Goal: Information Seeking & Learning: Learn about a topic

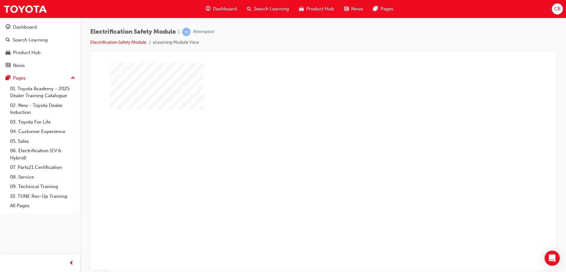
scroll to position [27, 0]
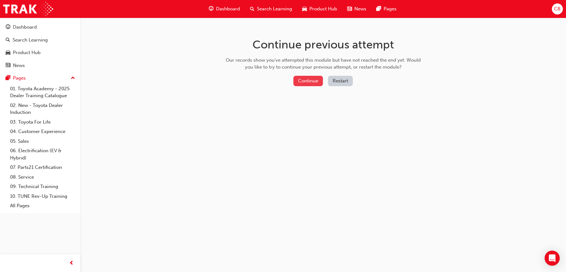
click at [316, 82] on button "Continue" at bounding box center [309, 81] width 30 height 10
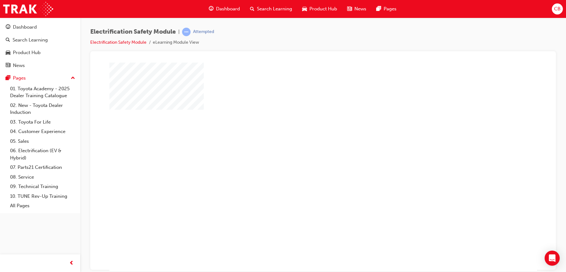
scroll to position [27, 0]
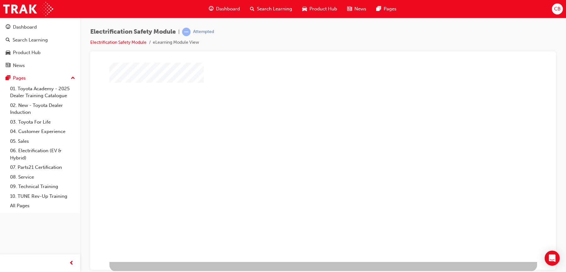
click at [305, 121] on div "play" at bounding box center [305, 121] width 0 height 0
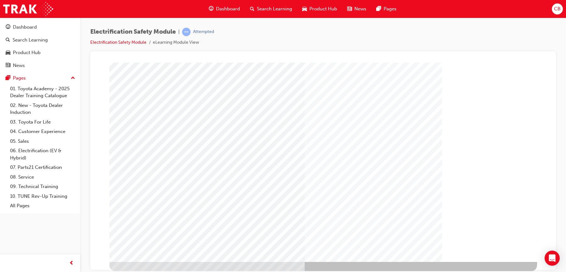
scroll to position [27, 0]
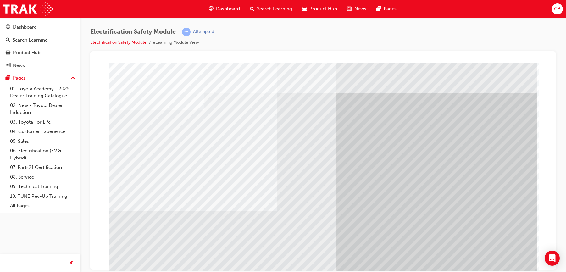
scroll to position [27, 0]
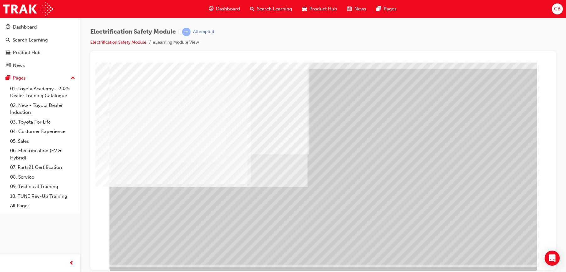
scroll to position [27, 0]
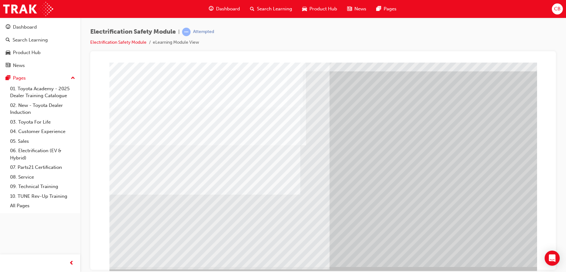
scroll to position [22, 0]
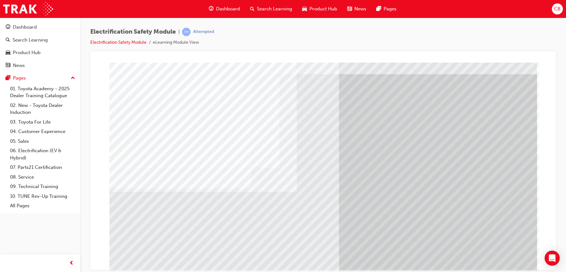
scroll to position [27, 0]
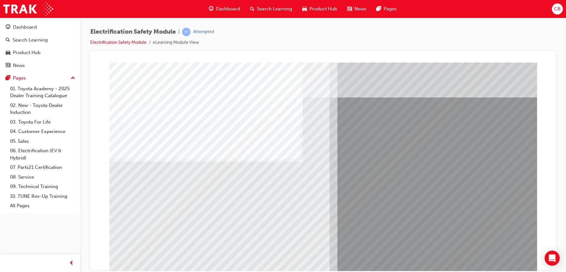
scroll to position [0, 0]
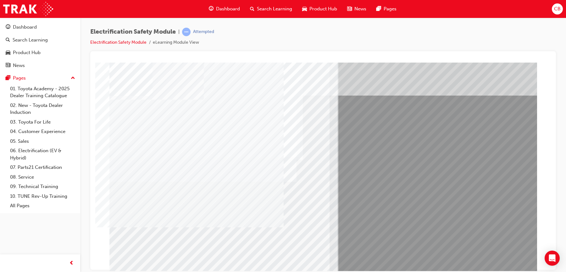
scroll to position [27, 0]
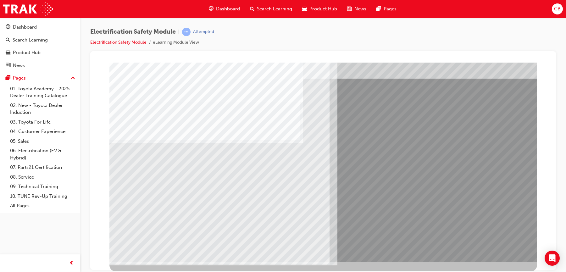
scroll to position [0, 0]
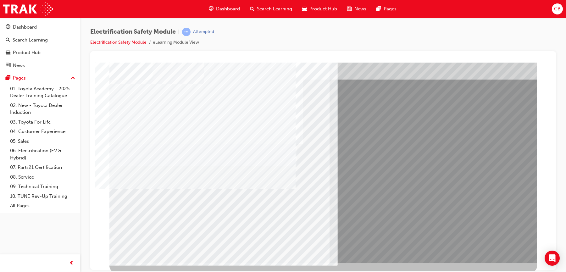
scroll to position [27, 0]
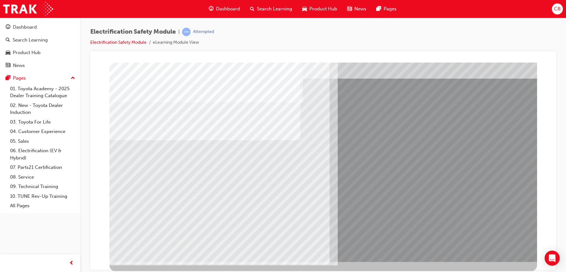
scroll to position [0, 0]
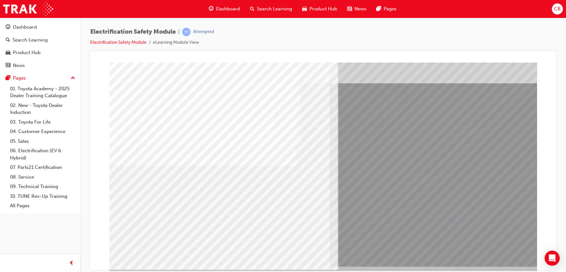
scroll to position [27, 0]
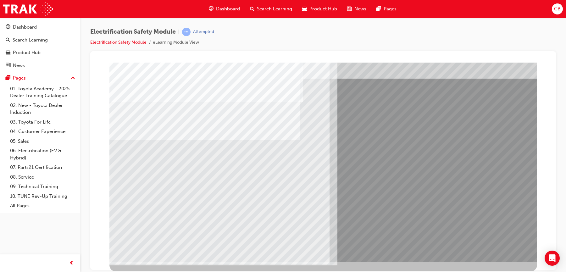
scroll to position [0, 0]
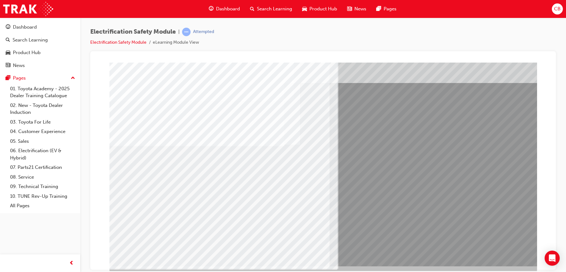
scroll to position [27, 0]
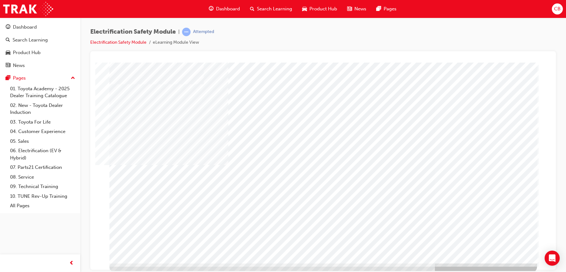
scroll to position [27, 0]
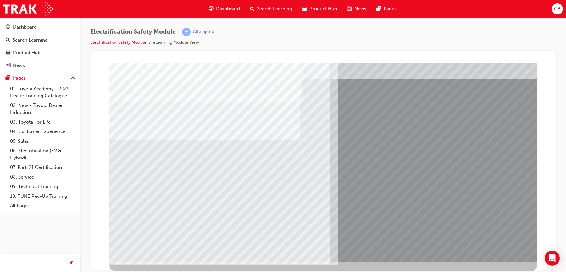
scroll to position [0, 0]
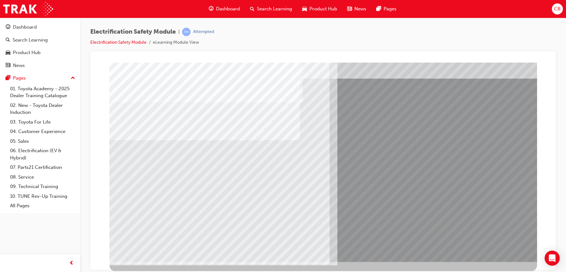
scroll to position [0, 0]
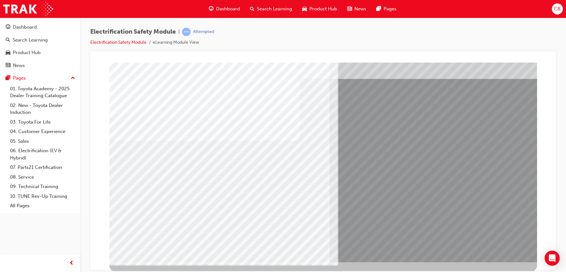
scroll to position [27, 0]
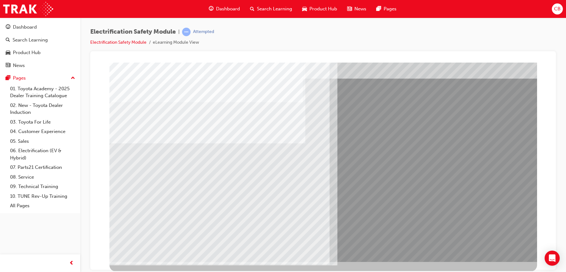
scroll to position [0, 0]
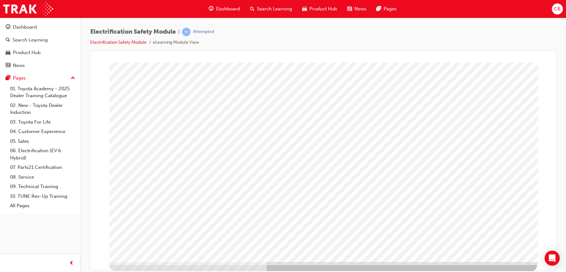
scroll to position [0, 0]
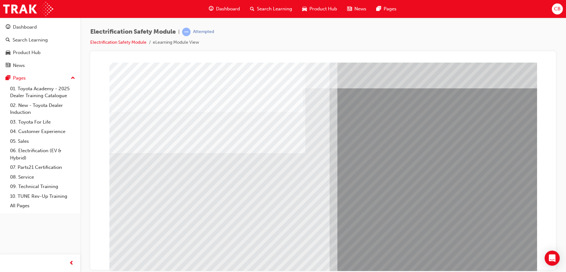
scroll to position [19, 0]
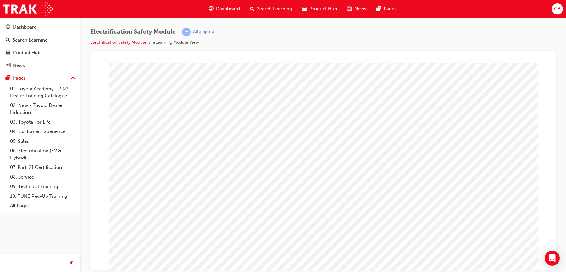
scroll to position [27, 0]
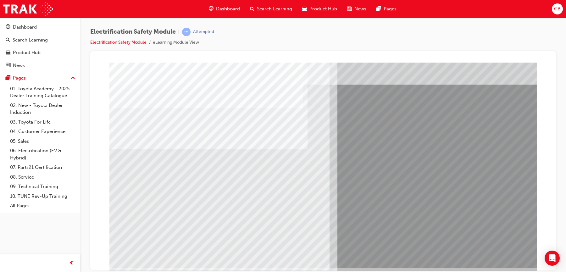
scroll to position [27, 0]
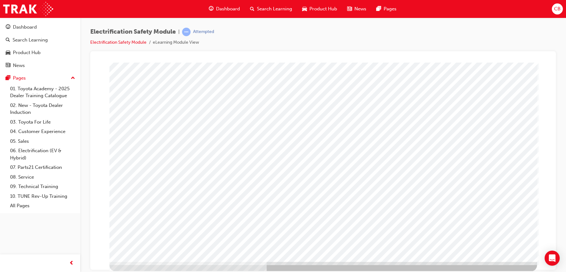
scroll to position [0, 0]
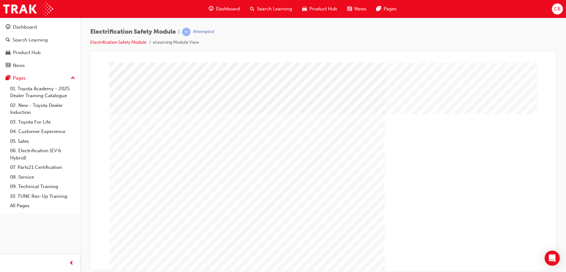
scroll to position [27, 0]
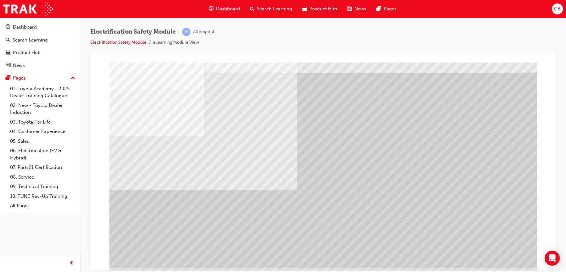
scroll to position [27, 0]
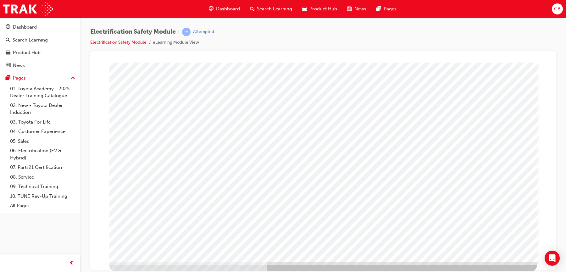
scroll to position [0, 0]
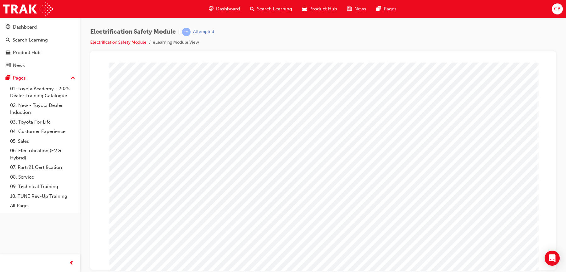
scroll to position [27, 0]
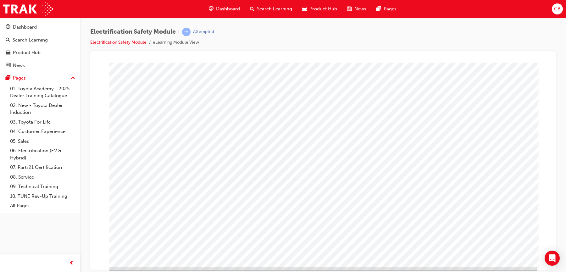
scroll to position [24, 0]
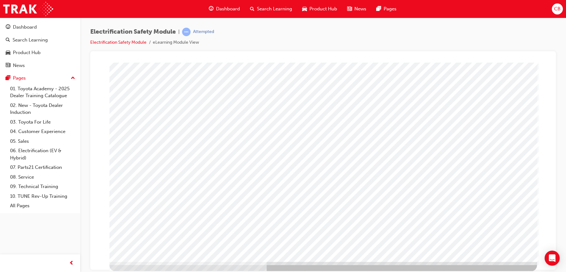
scroll to position [0, 0]
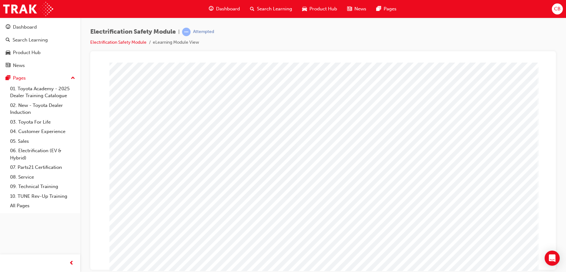
scroll to position [15, 0]
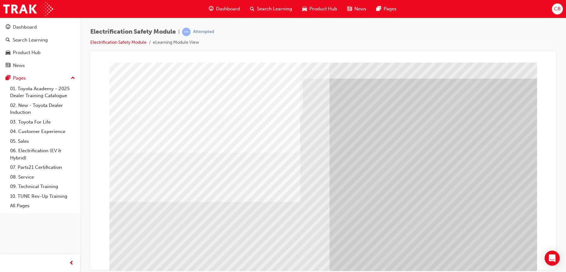
scroll to position [0, 0]
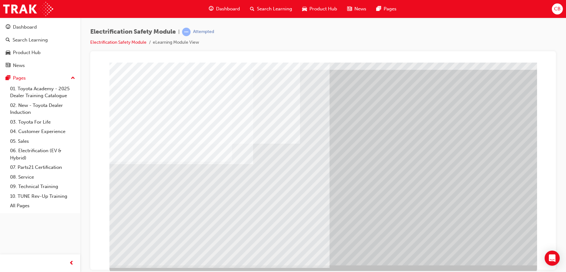
scroll to position [27, 0]
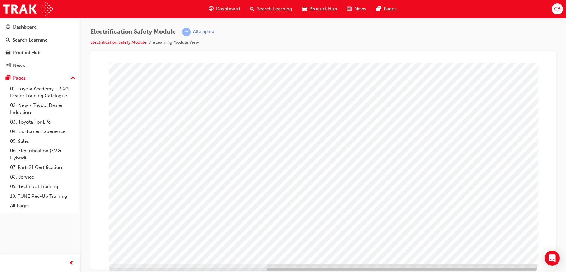
scroll to position [0, 0]
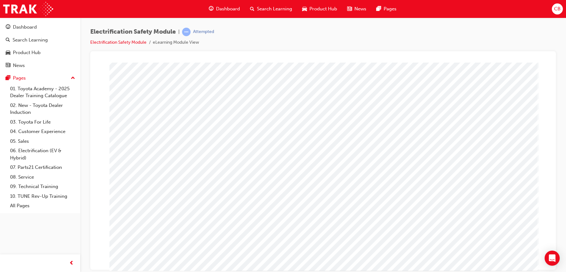
scroll to position [20, 0]
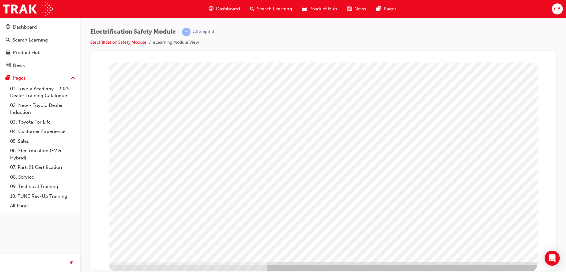
scroll to position [0, 0]
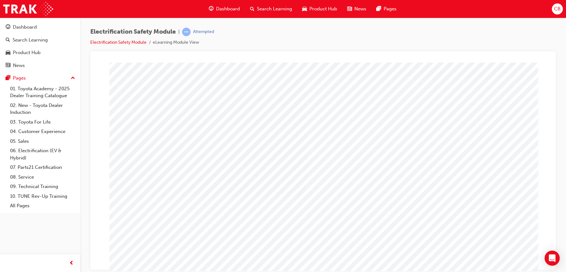
scroll to position [27, 0]
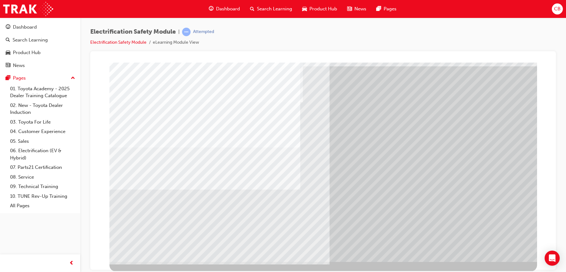
scroll to position [0, 0]
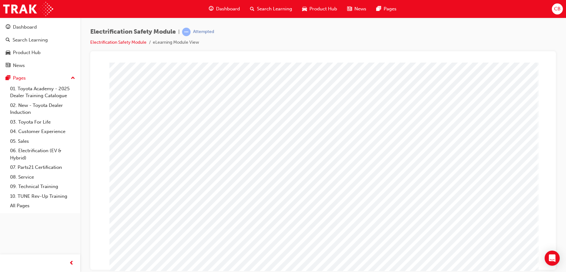
scroll to position [27, 0]
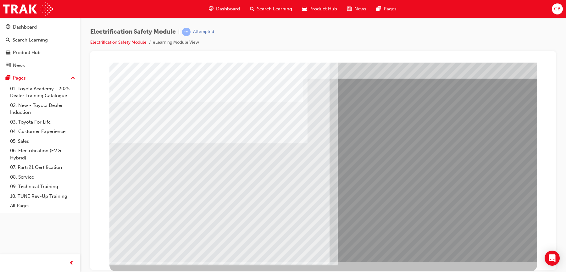
scroll to position [0, 0]
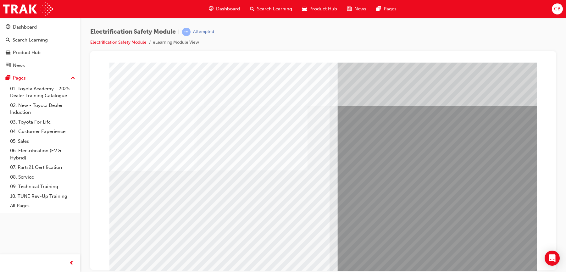
scroll to position [27, 0]
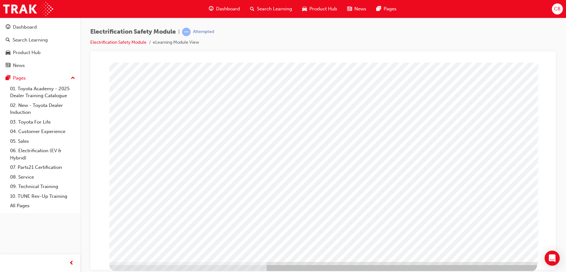
scroll to position [0, 0]
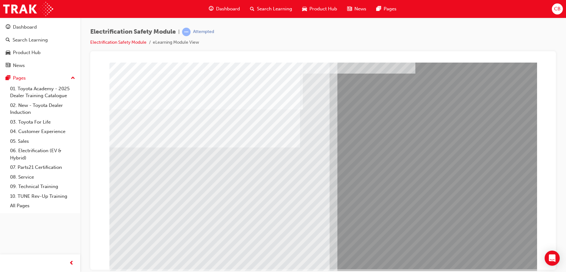
scroll to position [24, 0]
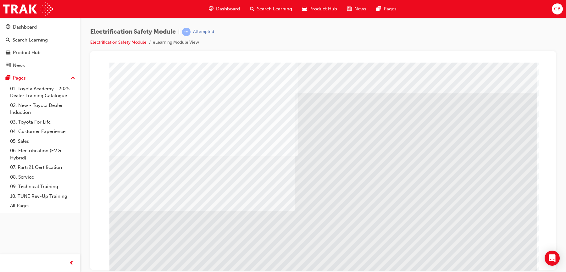
scroll to position [27, 0]
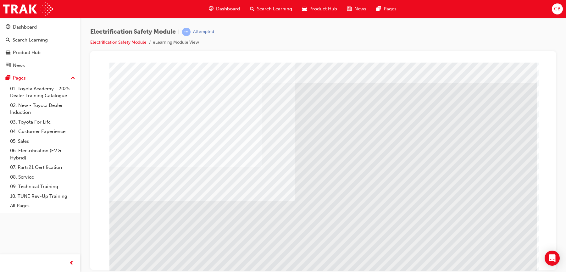
scroll to position [18, 0]
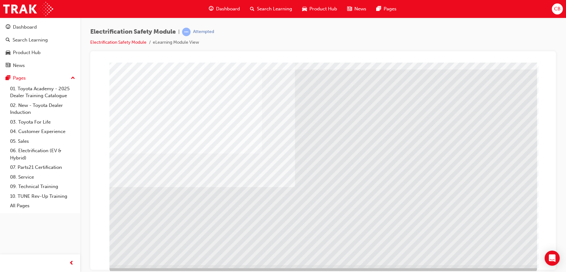
scroll to position [25, 0]
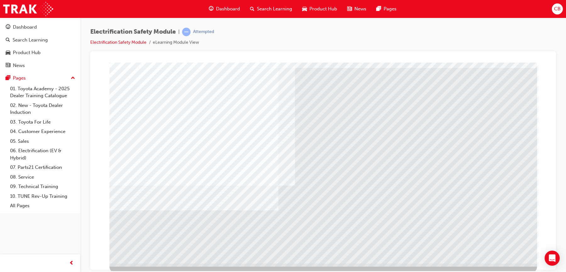
scroll to position [27, 0]
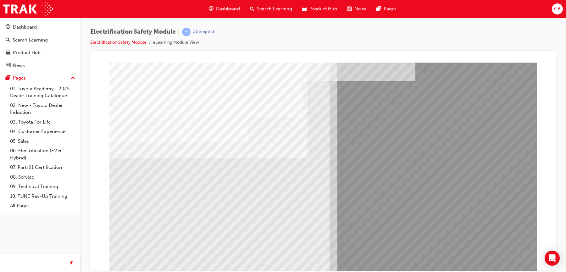
scroll to position [16, 0]
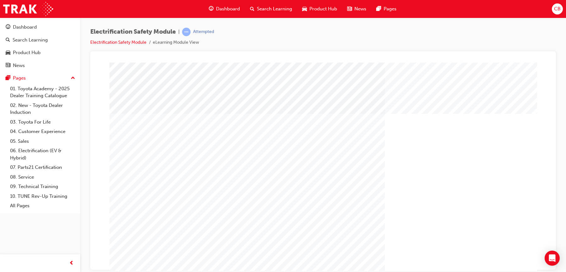
scroll to position [27, 0]
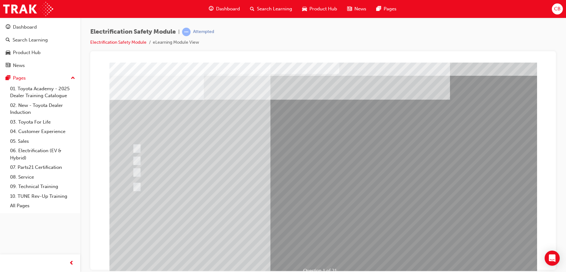
scroll to position [12, 0]
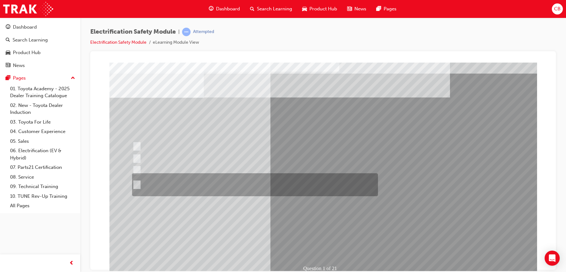
click at [208, 185] on div at bounding box center [254, 184] width 246 height 23
click at [220, 187] on div at bounding box center [254, 184] width 246 height 23
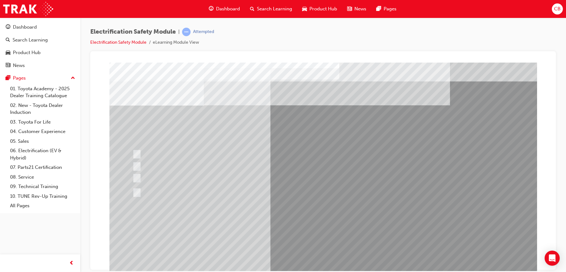
scroll to position [0, 0]
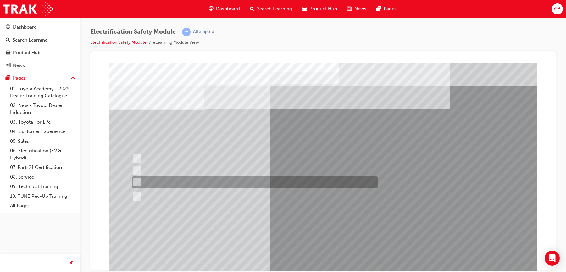
click at [142, 183] on div at bounding box center [254, 183] width 246 height 12
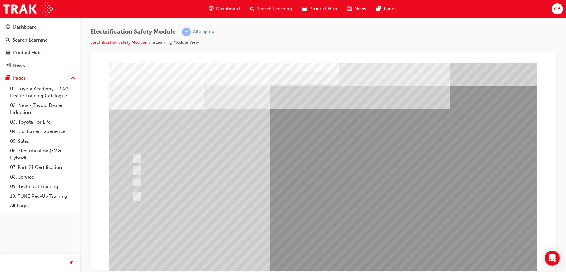
scroll to position [27, 0]
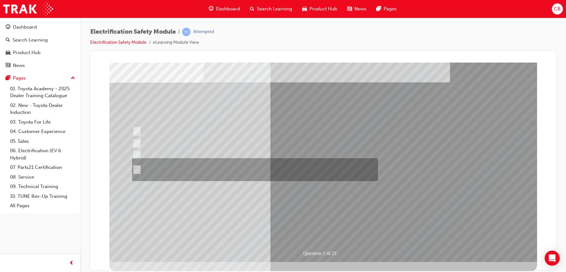
click at [140, 167] on div at bounding box center [254, 169] width 246 height 23
radio input "false"
radio input "true"
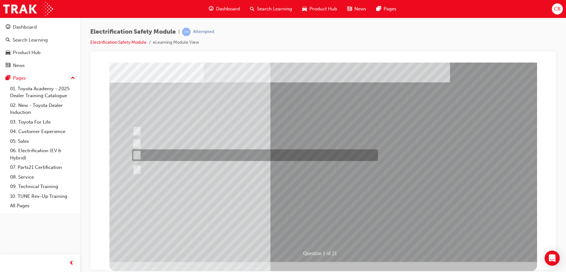
click at [138, 154] on input "The Plug-in Hybrid Electric does not use a petrol engine." at bounding box center [135, 155] width 7 height 7
radio input "true"
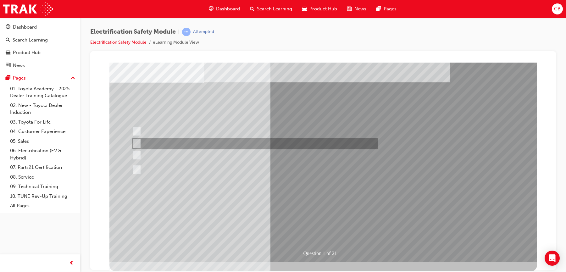
click at [138, 142] on input "The Hybrid Electric has AC charging capability via a wall box charger." at bounding box center [135, 143] width 7 height 7
radio input "true"
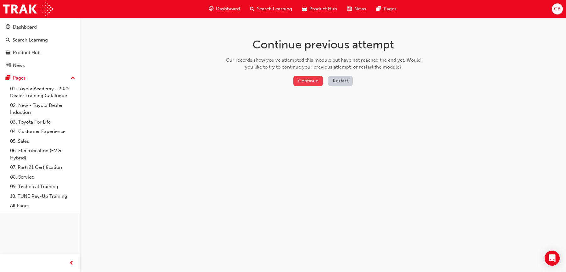
click at [311, 83] on button "Continue" at bounding box center [309, 81] width 30 height 10
